Goal: Task Accomplishment & Management: Manage account settings

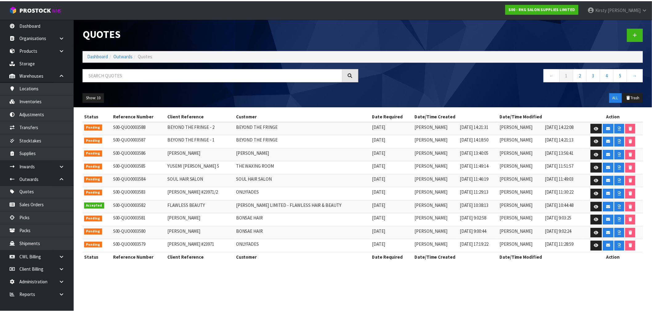
scroll to position [2, 0]
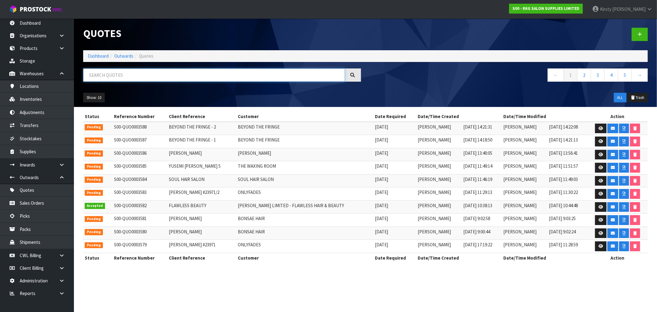
click at [116, 75] on input "text" at bounding box center [214, 74] width 262 height 13
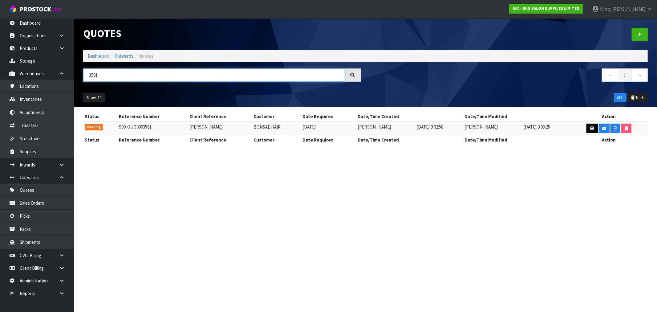
type input "3581"
click at [591, 127] on icon at bounding box center [592, 128] width 5 height 4
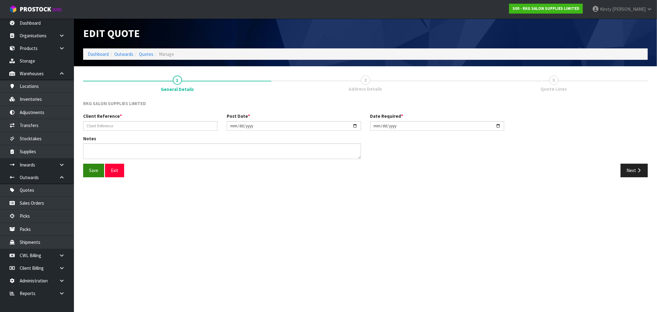
type input "[PERSON_NAME]"
type input "[DATE]"
type textarea "FOR PICK UP"
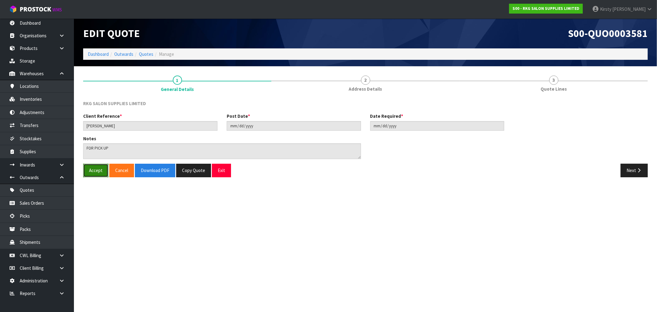
click at [96, 170] on button "Accept" at bounding box center [95, 170] width 25 height 13
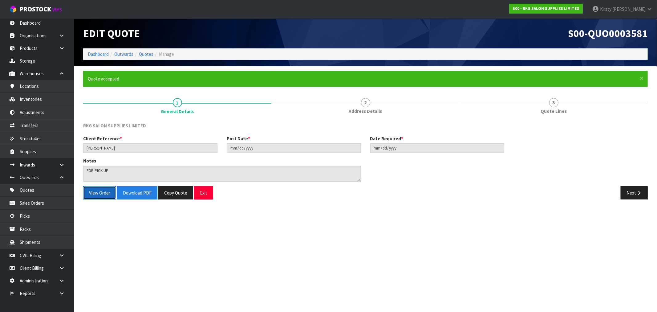
click at [92, 189] on button "View Order" at bounding box center [99, 192] width 33 height 13
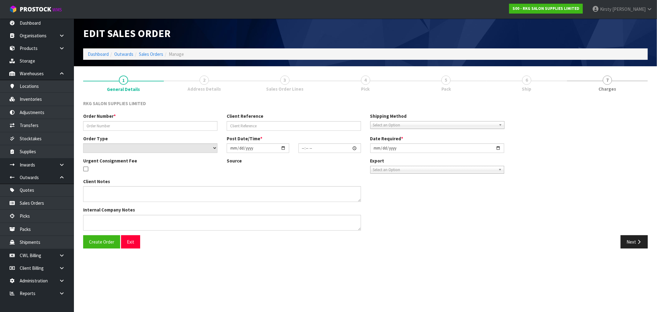
type input "[PERSON_NAME]"
select select "number:0"
type input "[DATE]"
type textarea "FOR PICK UP"
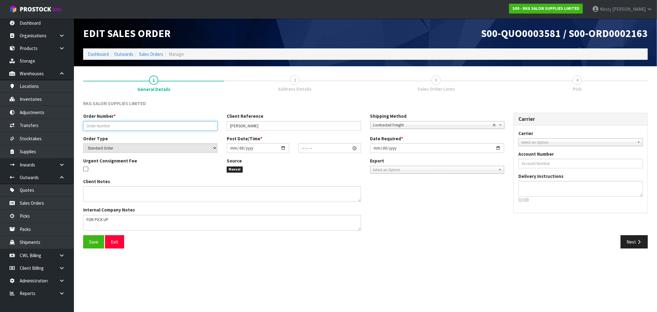
click at [109, 124] on input "text" at bounding box center [150, 126] width 134 height 10
type input "BONSAE HAIR"
click at [469, 124] on span "Contracted Freight" at bounding box center [432, 124] width 119 height 7
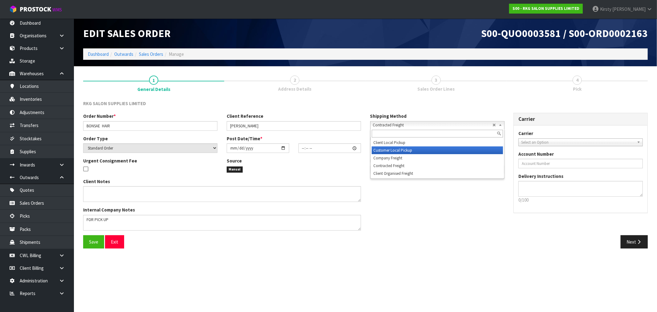
click at [409, 150] on li "Customer Local Pickup" at bounding box center [437, 150] width 131 height 8
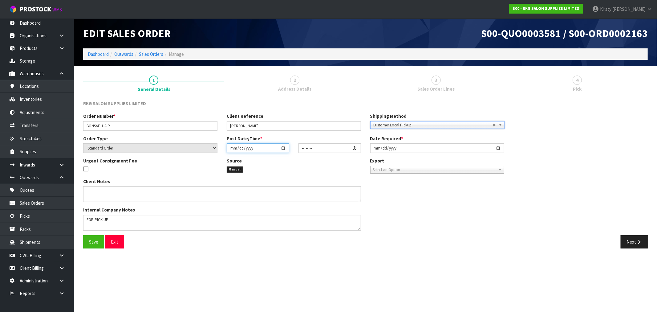
click at [233, 148] on input "date" at bounding box center [258, 148] width 63 height 10
type input "0002-09-09"
type input "00:00:00.000"
type input "[DATE]"
type input "03:00"
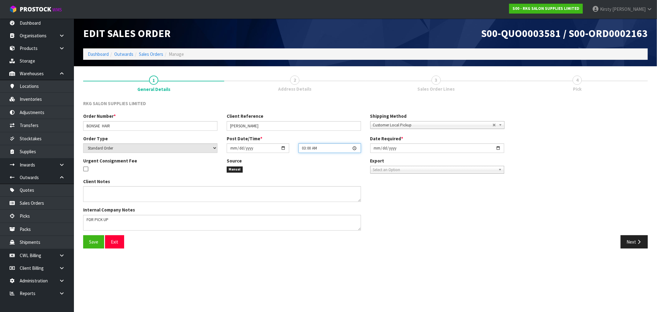
type input "[DATE]"
type input "15:15"
click at [376, 148] on input "[DATE]" at bounding box center [437, 148] width 134 height 10
type input "[DATE]"
click at [94, 240] on span "Save" at bounding box center [93, 242] width 9 height 6
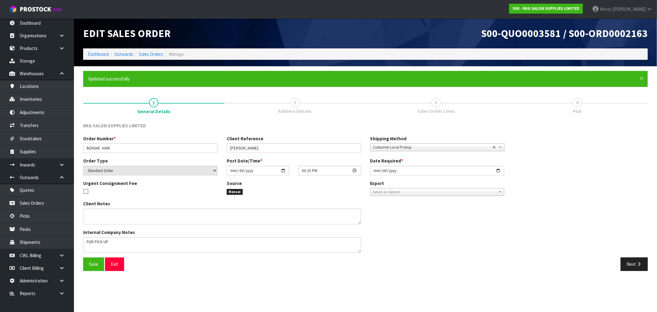
type input "15:15:00.000"
click at [637, 262] on icon "button" at bounding box center [639, 263] width 6 height 5
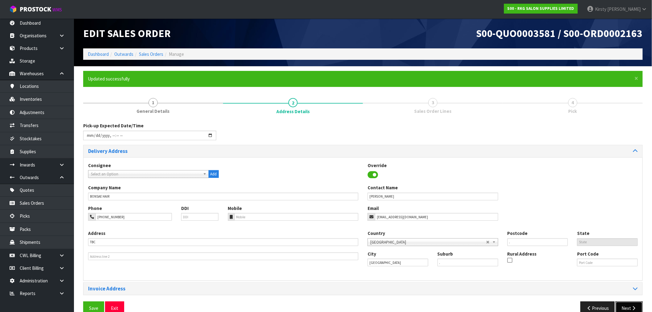
click at [627, 306] on button "Next" at bounding box center [628, 307] width 27 height 13
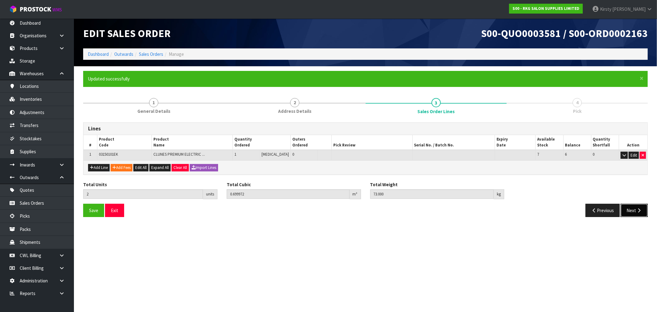
drag, startPoint x: 630, startPoint y: 207, endPoint x: 622, endPoint y: 202, distance: 9.6
click at [630, 206] on button "Next" at bounding box center [634, 210] width 27 height 13
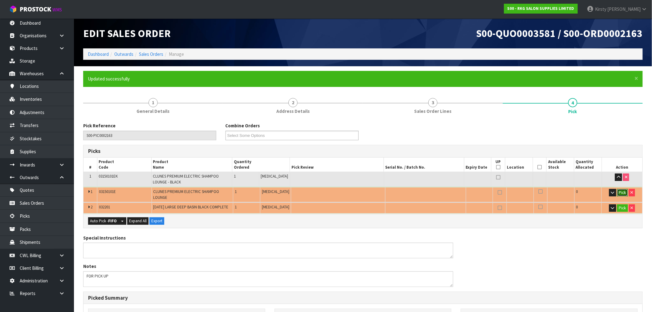
click at [622, 189] on button "Pick" at bounding box center [622, 192] width 11 height 7
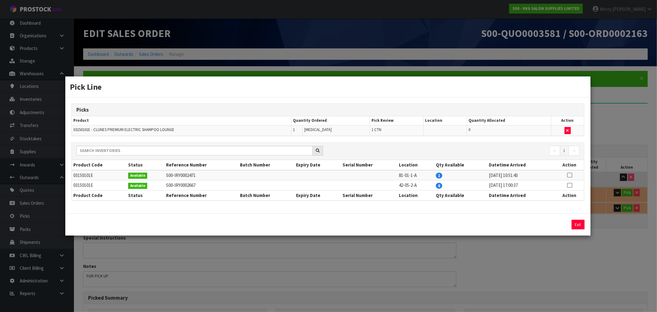
click at [570, 185] on icon at bounding box center [569, 185] width 5 height 0
click at [556, 225] on button "Assign Pick" at bounding box center [556, 225] width 25 height 10
type input "1"
type input "0.5775"
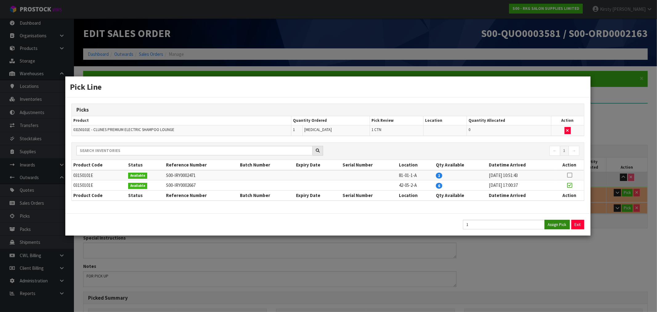
type input "50"
click at [581, 222] on button "Exit" at bounding box center [578, 225] width 13 height 10
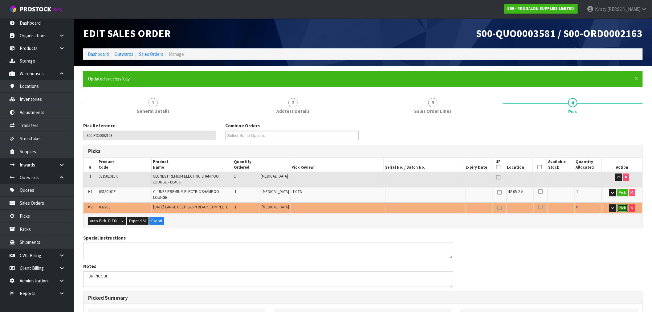
click at [621, 204] on button "Pick" at bounding box center [622, 207] width 11 height 7
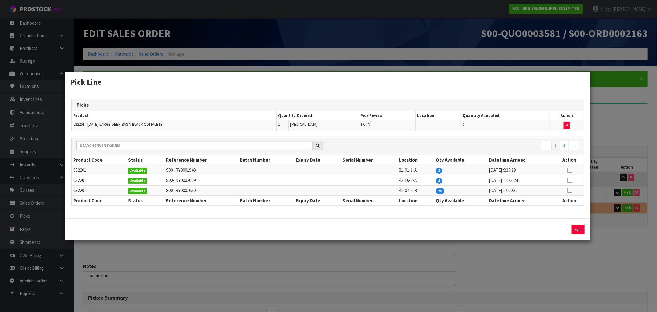
click at [569, 180] on icon at bounding box center [569, 180] width 5 height 0
click at [553, 227] on button "Assign Pick" at bounding box center [556, 229] width 25 height 10
type input "2"
type input "0.699972"
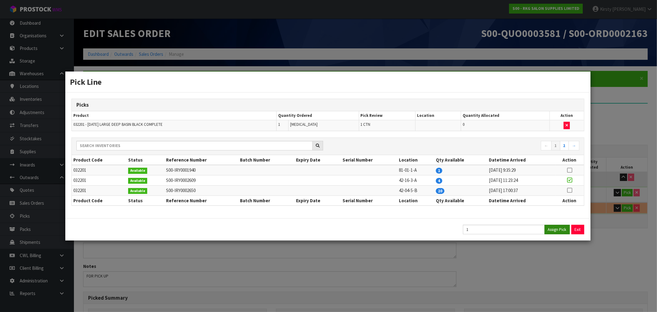
type input "73"
click at [575, 227] on button "Exit" at bounding box center [578, 229] width 13 height 10
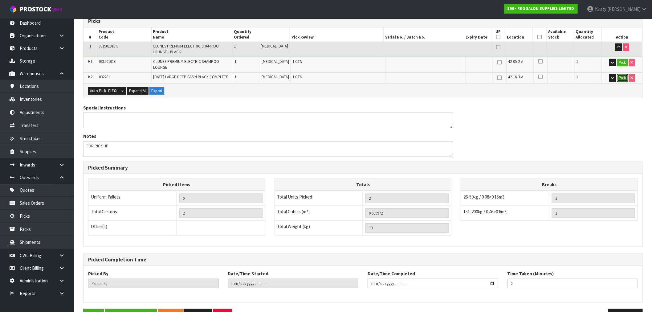
scroll to position [145, 0]
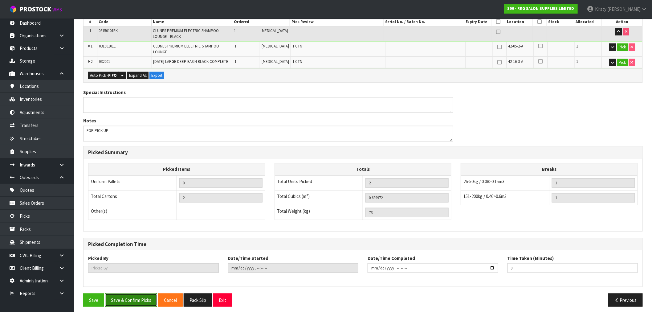
click at [121, 293] on button "Save & Confirm Picks" at bounding box center [131, 299] width 52 height 13
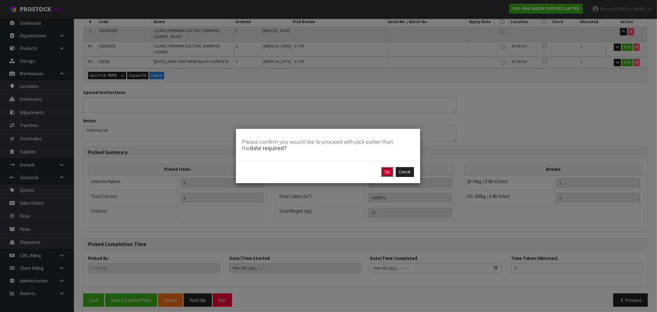
click at [384, 172] on button "Yes" at bounding box center [387, 172] width 12 height 10
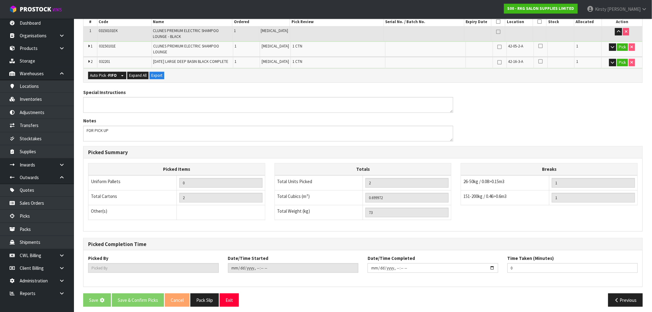
scroll to position [0, 0]
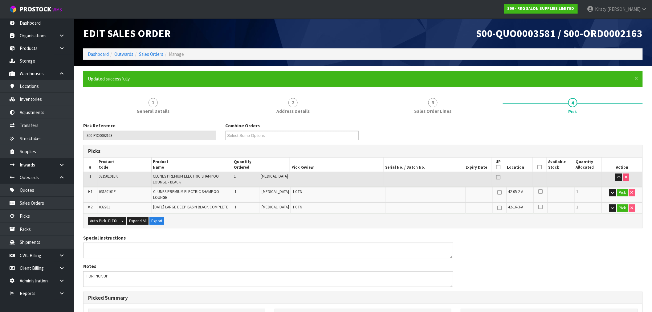
type input "[PERSON_NAME]"
type input "[DATE]T15:14:33"
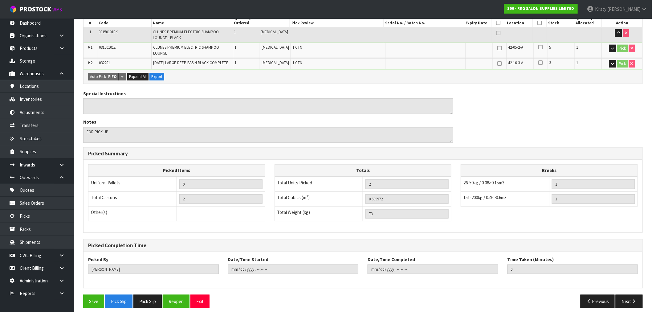
scroll to position [145, 0]
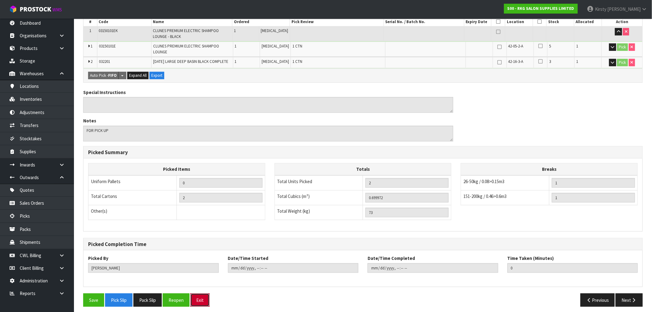
drag, startPoint x: 200, startPoint y: 296, endPoint x: 134, endPoint y: 276, distance: 68.5
click at [199, 295] on button "Exit" at bounding box center [199, 299] width 19 height 13
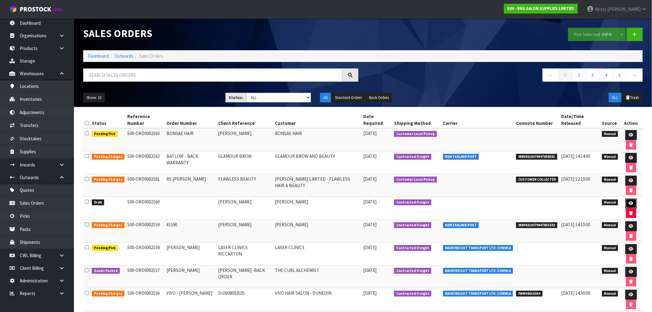
click at [629, 201] on icon at bounding box center [631, 203] width 5 height 4
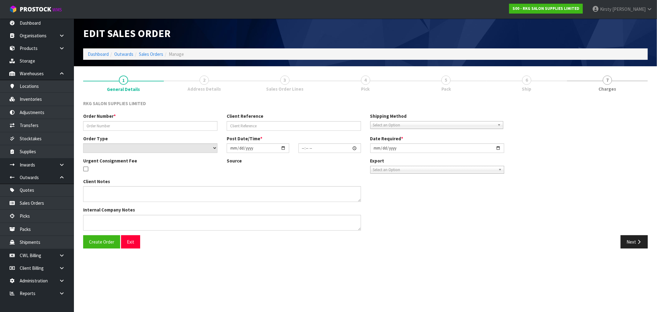
type input "[PERSON_NAME]"
select select "number:0"
type input "[DATE]"
type textarea "BEAUTY STARTER SET INCLUDE 1 X WELLINGTON BED, 1 X TROLLEY, 1 X STOOL"
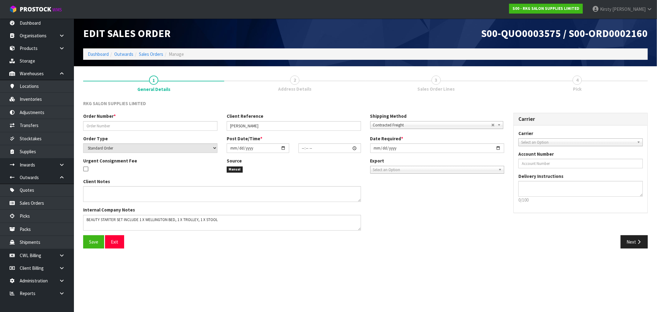
click at [288, 86] on span "Address Details" at bounding box center [294, 89] width 33 height 6
click at [415, 81] on link "3 Sales Order Lines" at bounding box center [436, 83] width 141 height 24
click at [630, 240] on button "Next" at bounding box center [634, 241] width 27 height 13
click at [110, 238] on button "Exit" at bounding box center [114, 241] width 19 height 13
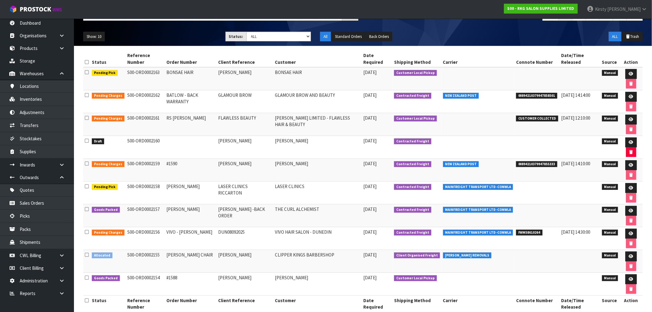
scroll to position [73, 0]
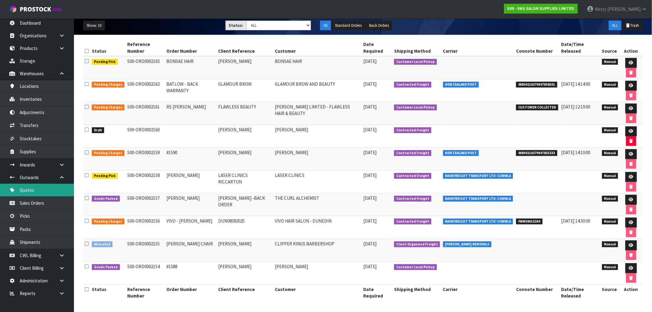
click at [35, 188] on link "Quotes" at bounding box center [37, 190] width 74 height 13
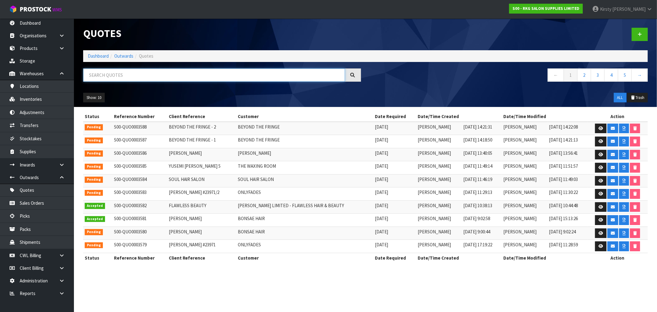
click at [107, 76] on input "text" at bounding box center [214, 74] width 262 height 13
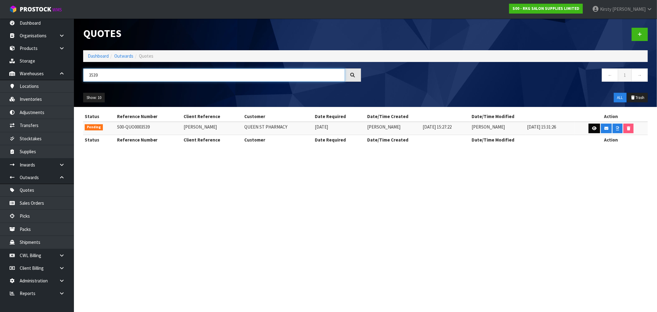
type input "3539"
click at [594, 127] on icon at bounding box center [594, 128] width 5 height 4
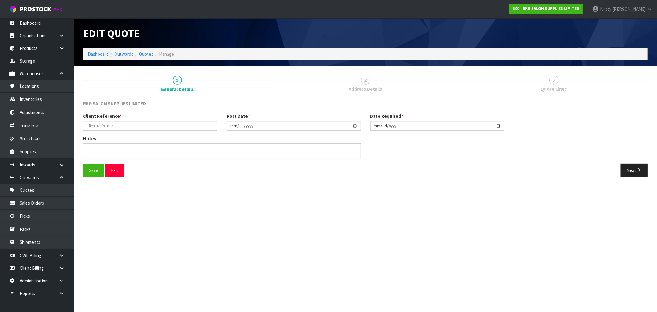
type input "[PERSON_NAME]"
type input "[DATE]"
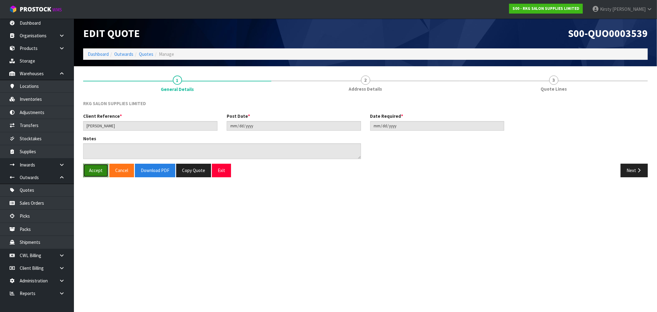
click at [96, 170] on button "Accept" at bounding box center [95, 170] width 25 height 13
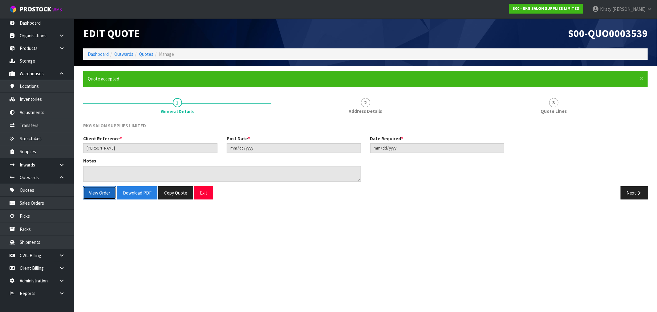
click at [96, 194] on button "View Order" at bounding box center [99, 192] width 33 height 13
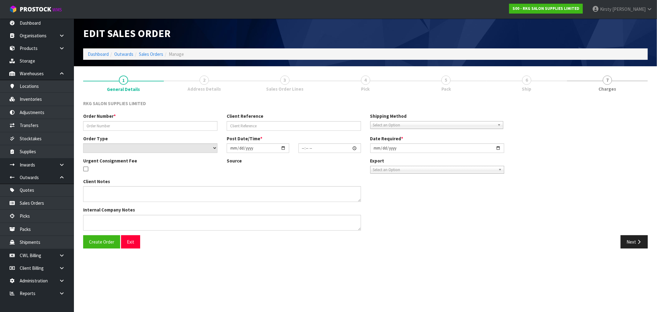
type input "[PERSON_NAME]"
select select "number:0"
type input "[DATE]"
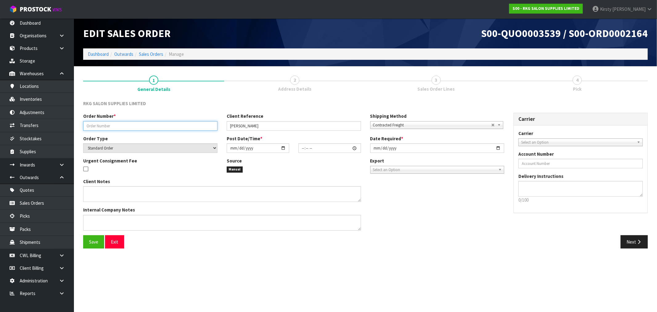
click at [117, 125] on input "text" at bounding box center [150, 126] width 134 height 10
type input "QUEEN ST PHARMACY"
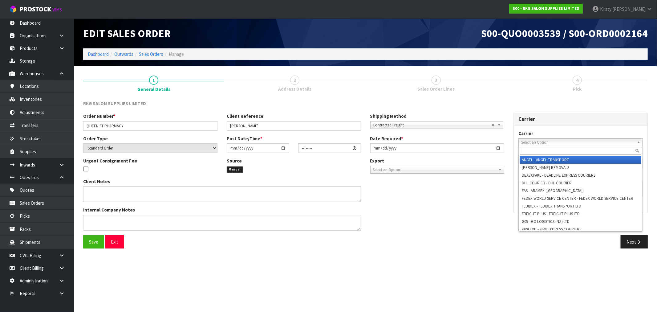
click at [537, 140] on span "Select an Option" at bounding box center [577, 142] width 113 height 7
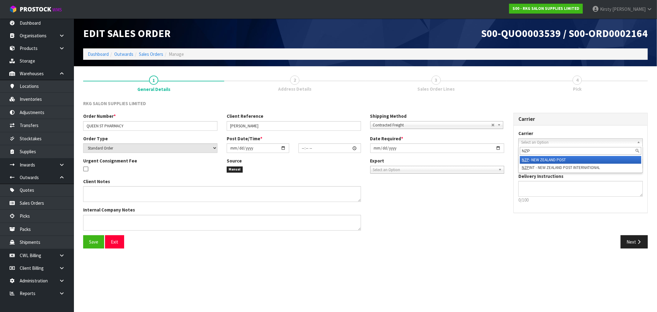
type input "NZP"
click at [541, 157] on li "NZP - NEW ZEALAND POST" at bounding box center [580, 160] width 121 height 8
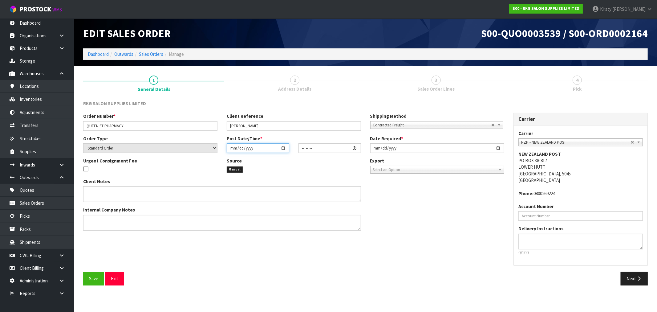
click at [236, 148] on input "date" at bounding box center [258, 148] width 63 height 10
type input "0002-09-09"
type input "00:00:00.000"
type input "[DATE]"
type input "03:00"
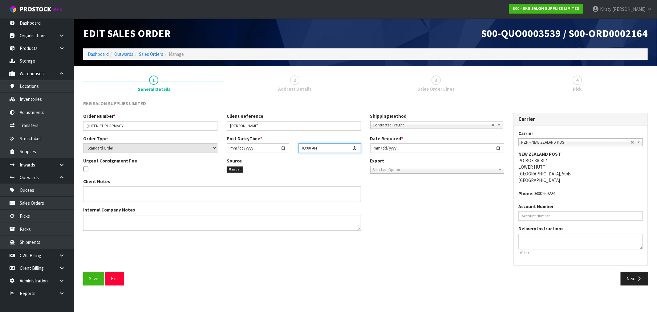
type input "[DATE]"
type input "15:20"
click at [380, 146] on input "[DATE]" at bounding box center [437, 148] width 134 height 10
click at [374, 148] on input "[DATE]" at bounding box center [437, 148] width 134 height 10
type input "[DATE]"
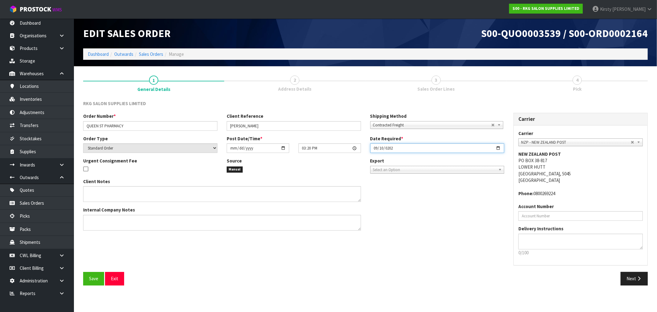
type input "[DATE]"
drag, startPoint x: 94, startPoint y: 279, endPoint x: 100, endPoint y: 275, distance: 6.8
click at [95, 278] on span "Save" at bounding box center [93, 278] width 9 height 6
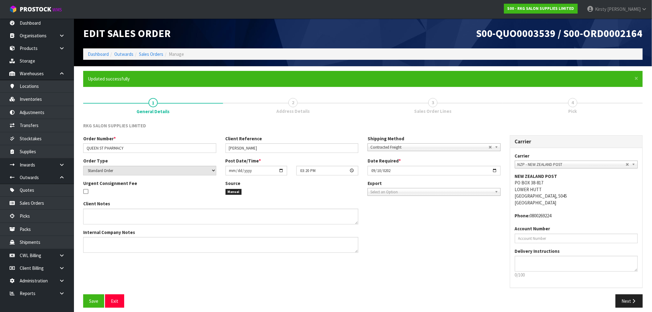
type input "15:20:00.000"
click at [629, 298] on button "Next" at bounding box center [628, 300] width 27 height 13
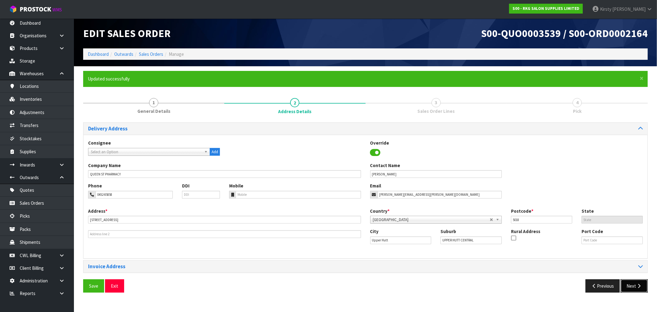
drag, startPoint x: 632, startPoint y: 283, endPoint x: 566, endPoint y: 269, distance: 67.5
click at [632, 283] on button "Next" at bounding box center [634, 285] width 27 height 13
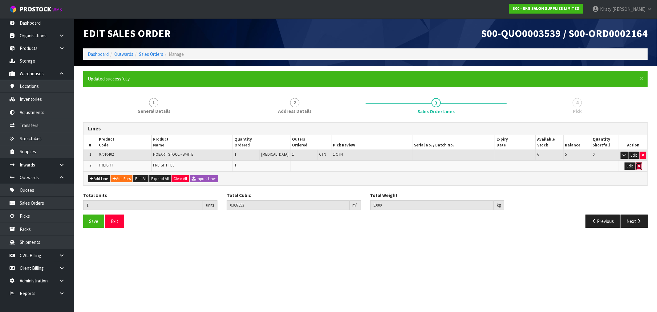
click at [640, 164] on icon "button" at bounding box center [638, 166] width 2 height 4
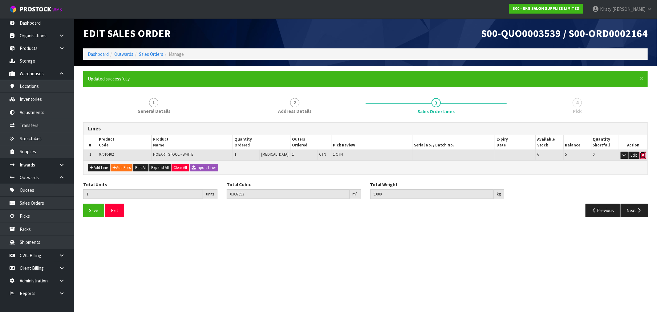
drag, startPoint x: 644, startPoint y: 152, endPoint x: 422, endPoint y: 176, distance: 223.1
click at [644, 152] on button "button" at bounding box center [643, 155] width 6 height 7
type input "0"
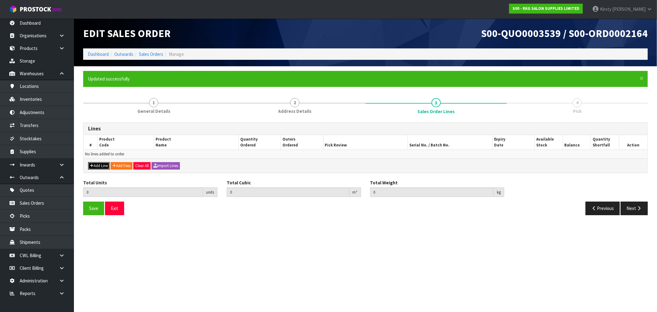
click at [94, 162] on button "Add Line" at bounding box center [99, 165] width 22 height 7
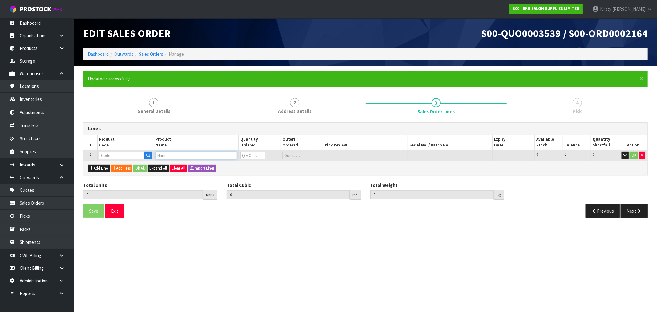
click at [165, 155] on input "text" at bounding box center [196, 156] width 81 height 8
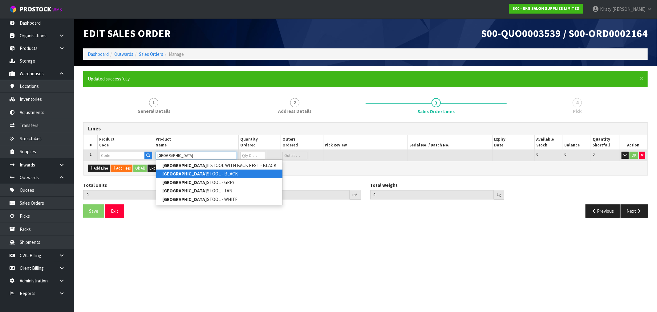
type input "[GEOGRAPHIC_DATA]"
drag, startPoint x: 200, startPoint y: 175, endPoint x: 242, endPoint y: 159, distance: 44.6
click at [201, 174] on link "HOBART STOOL - BLACK" at bounding box center [219, 173] width 126 height 8
type input "HOBART STOOL - BLACK"
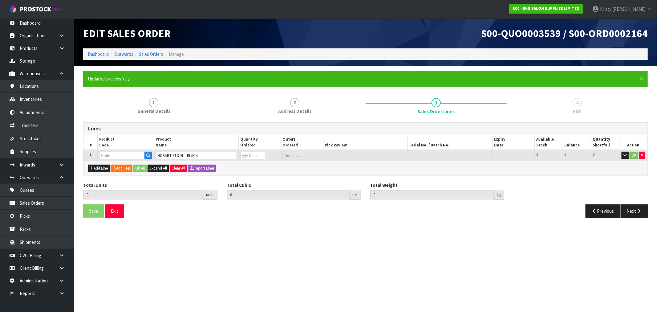
type input "0.000000"
type input "0.000"
type input "07010102"
type input "0"
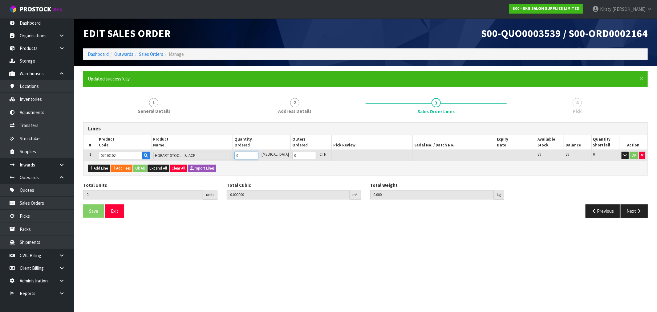
type input "1"
type input "0.029232"
type input "5"
type input "1"
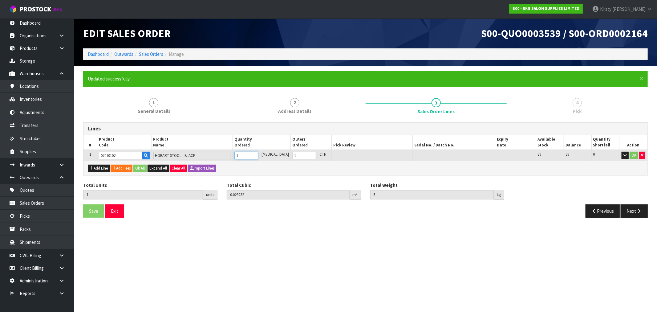
type input "1"
click at [258, 152] on input "1" at bounding box center [246, 156] width 24 height 8
drag, startPoint x: 634, startPoint y: 155, endPoint x: 605, endPoint y: 167, distance: 31.5
click at [633, 155] on button "OK" at bounding box center [633, 155] width 9 height 7
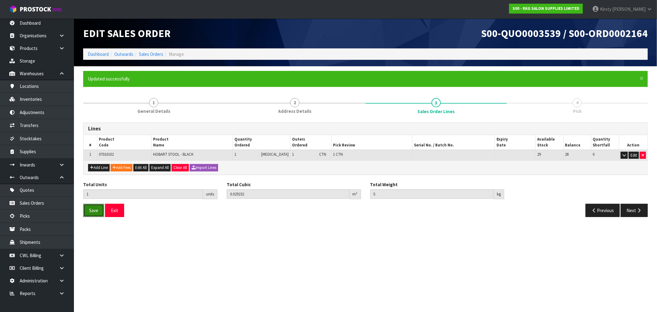
click at [97, 208] on span "Save" at bounding box center [93, 210] width 9 height 6
click at [639, 208] on icon "button" at bounding box center [639, 210] width 6 height 5
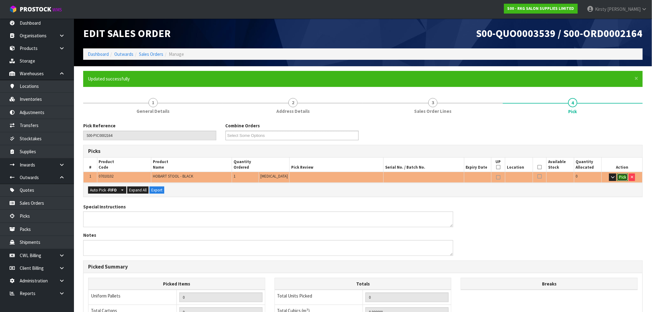
click at [622, 176] on button "Pick" at bounding box center [622, 176] width 11 height 7
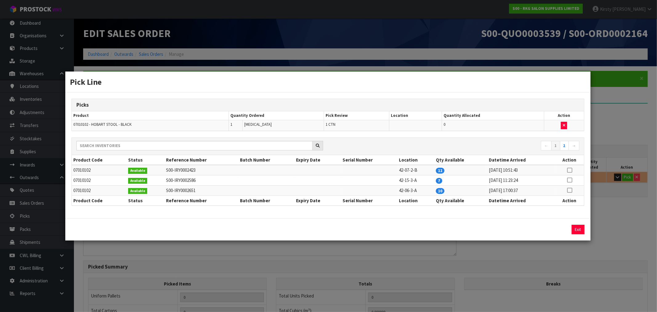
click at [569, 170] on icon at bounding box center [569, 170] width 5 height 0
click at [550, 229] on button "Assign Pick" at bounding box center [556, 229] width 25 height 10
type input "1"
type input "0.029232"
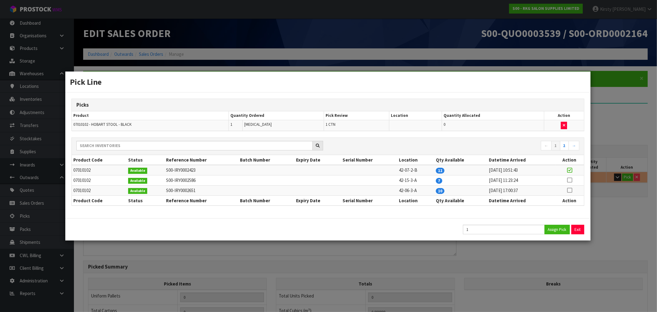
type input "5"
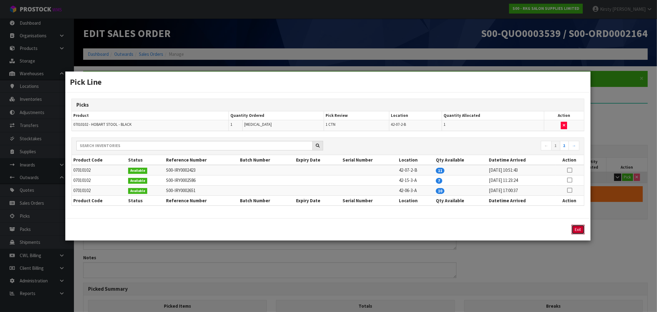
drag, startPoint x: 578, startPoint y: 227, endPoint x: 527, endPoint y: 226, distance: 50.8
click at [577, 227] on button "Exit" at bounding box center [578, 229] width 13 height 10
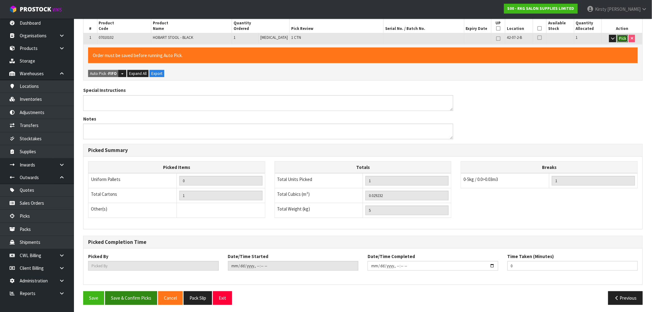
scroll to position [140, 0]
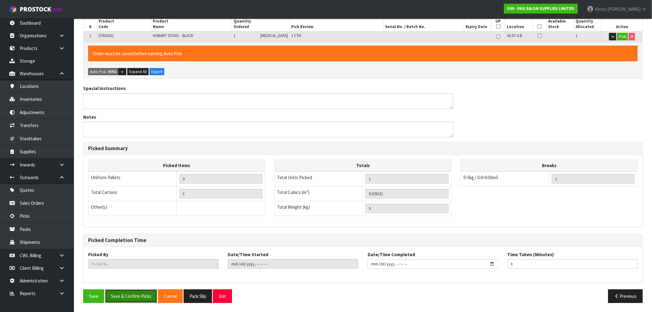
click at [126, 291] on button "Save & Confirm Picks" at bounding box center [131, 295] width 52 height 13
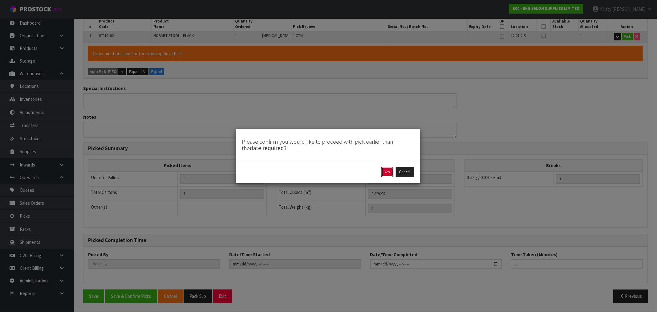
click at [389, 172] on button "Yes" at bounding box center [387, 172] width 12 height 10
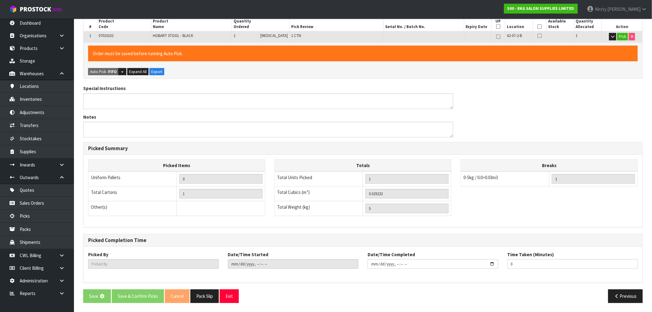
scroll to position [0, 0]
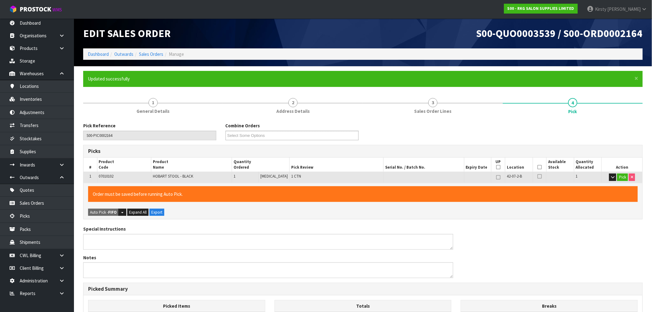
type input "[PERSON_NAME]"
type input "[DATE]T15:19:52"
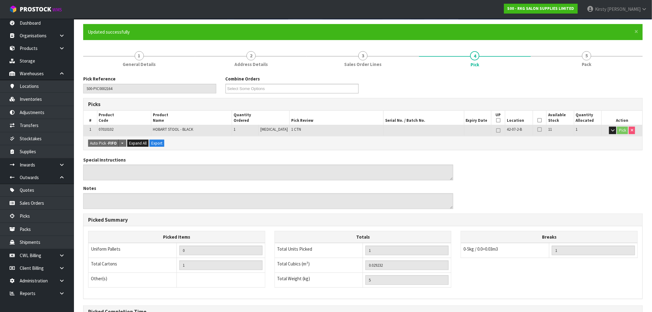
scroll to position [118, 0]
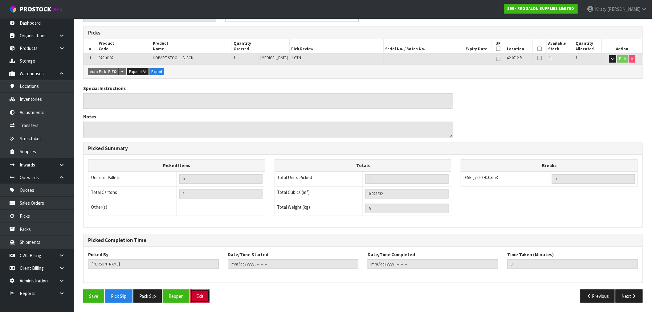
click at [204, 298] on button "Exit" at bounding box center [199, 295] width 19 height 13
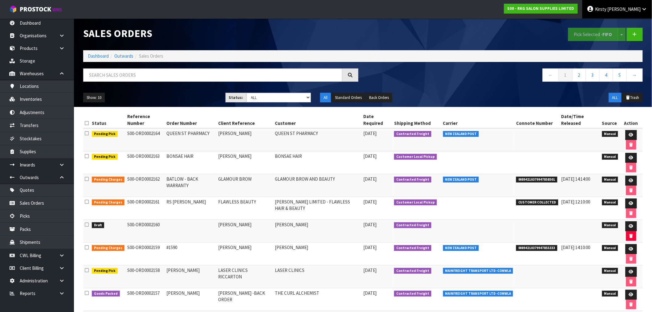
click at [607, 8] on span at bounding box center [606, 9] width 1 height 6
click at [627, 25] on link "Logout" at bounding box center [627, 24] width 49 height 8
